Goal: Information Seeking & Learning: Learn about a topic

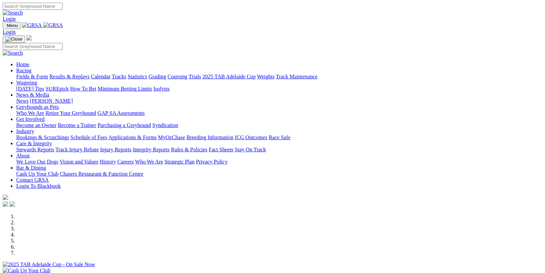
click at [28, 74] on link "Fields & Form" at bounding box center [32, 77] width 32 height 6
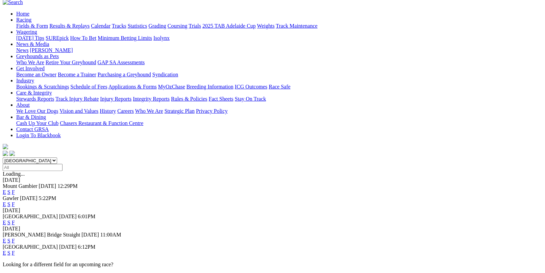
scroll to position [68, 0]
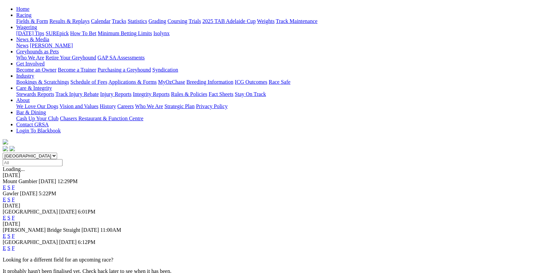
click at [15, 197] on link "F" at bounding box center [13, 200] width 3 height 6
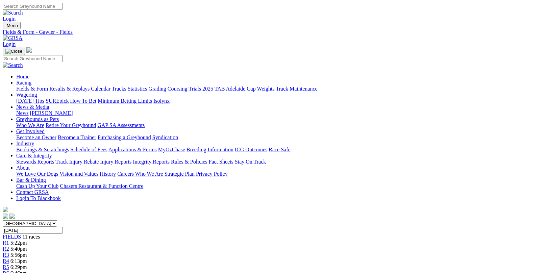
click at [27, 86] on link "Fields & Form" at bounding box center [32, 89] width 32 height 6
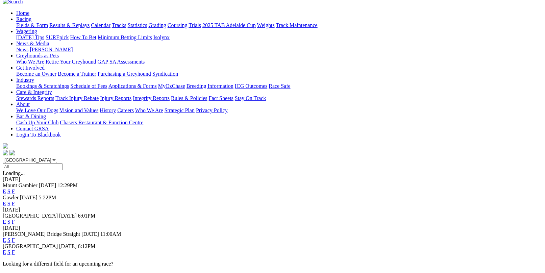
scroll to position [68, 0]
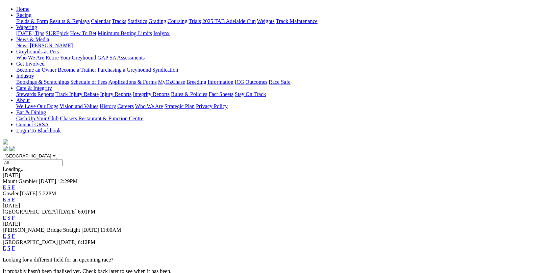
click at [15, 215] on link "F" at bounding box center [13, 218] width 3 height 6
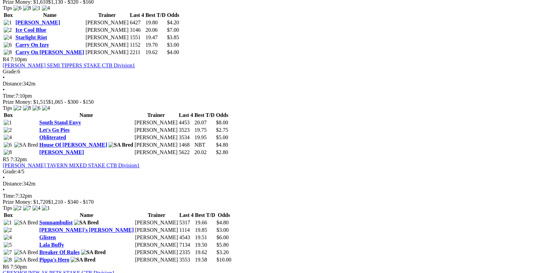
scroll to position [507, 0]
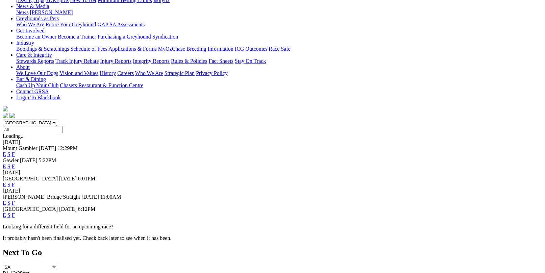
scroll to position [101, 0]
click at [15, 211] on link "F" at bounding box center [13, 214] width 3 height 6
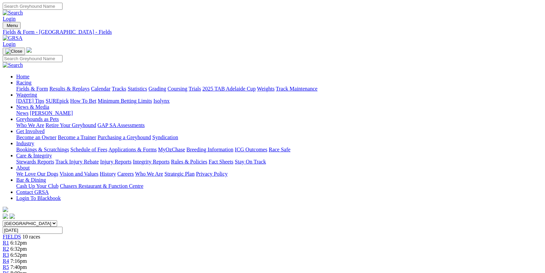
click at [27, 86] on link "Fields & Form" at bounding box center [32, 89] width 32 height 6
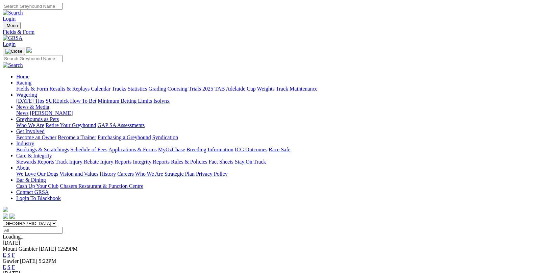
click at [15, 264] on link "F" at bounding box center [13, 267] width 3 height 6
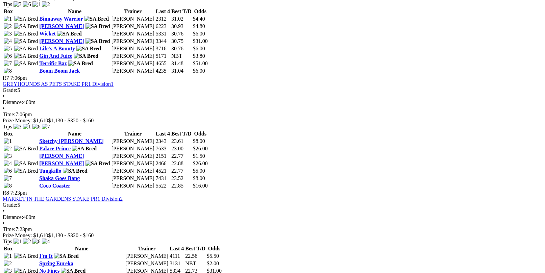
scroll to position [844, 0]
